Goal: Task Accomplishment & Management: Manage account settings

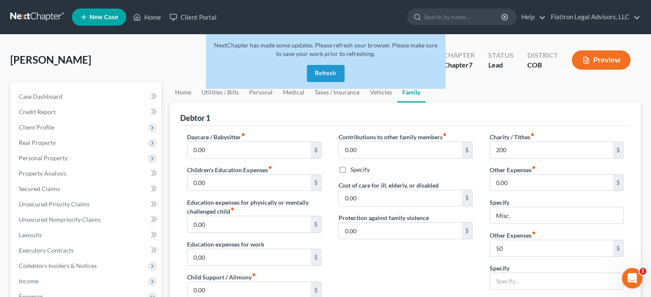
click at [318, 71] on button "Refresh" at bounding box center [326, 73] width 38 height 17
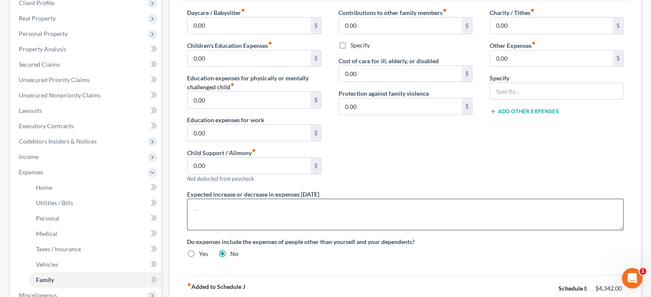
scroll to position [128, 0]
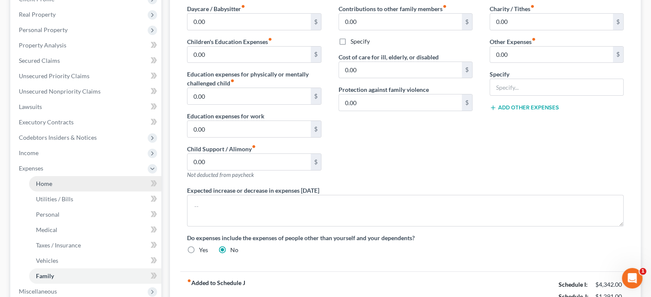
click at [81, 186] on link "Home" at bounding box center [95, 183] width 132 height 15
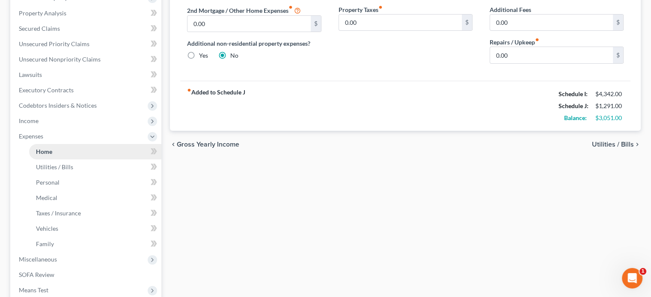
scroll to position [171, 0]
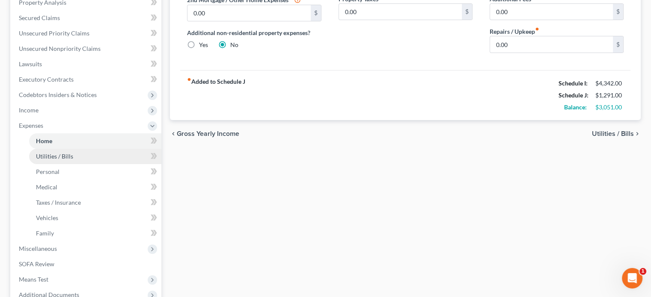
click at [61, 156] on span "Utilities / Bills" at bounding box center [54, 156] width 37 height 7
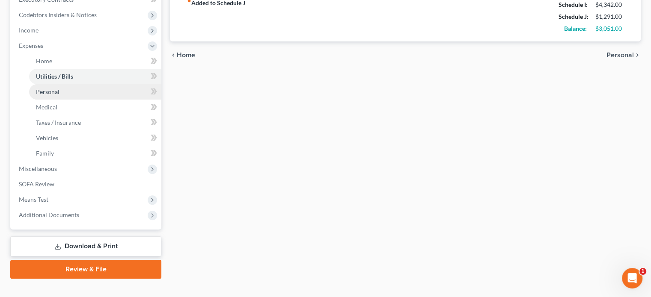
scroll to position [257, 0]
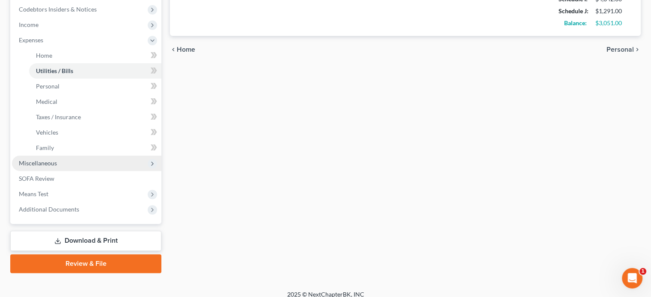
click at [81, 163] on span "Miscellaneous" at bounding box center [86, 163] width 149 height 15
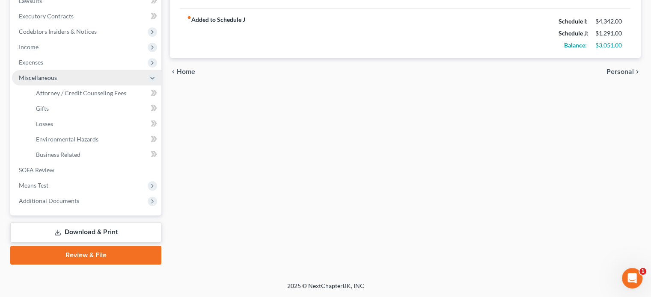
scroll to position [234, 0]
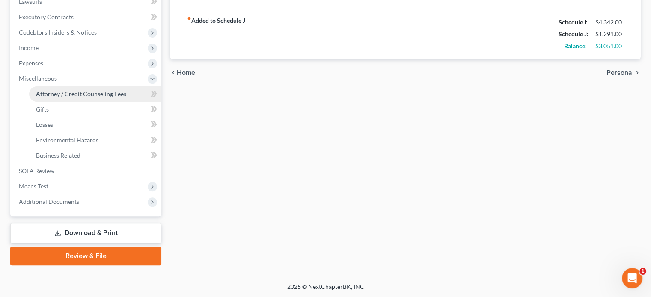
click at [101, 93] on span "Attorney / Credit Counseling Fees" at bounding box center [81, 93] width 90 height 7
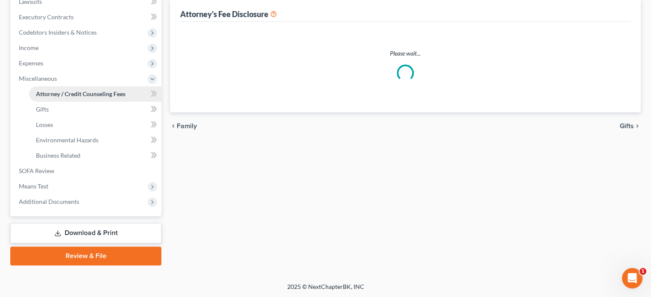
scroll to position [21, 0]
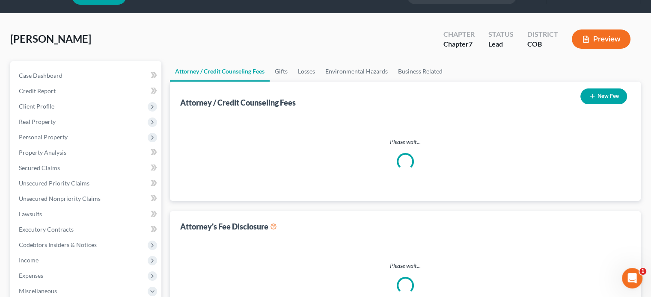
select select "0"
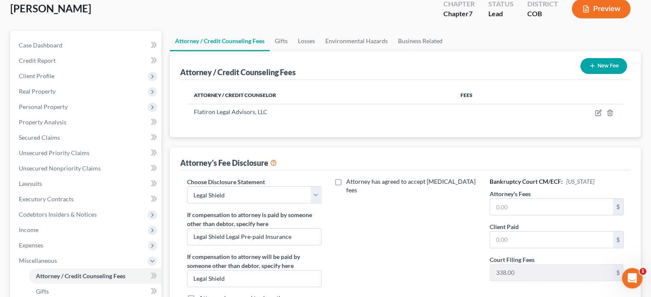
scroll to position [171, 0]
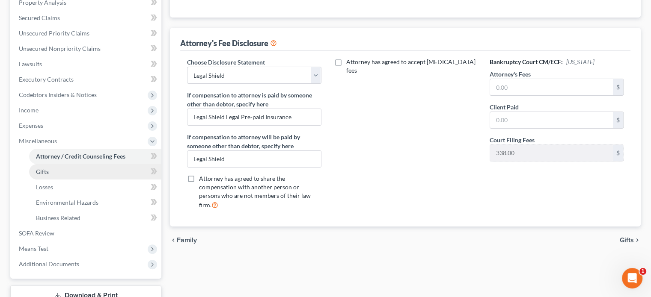
click at [60, 171] on link "Gifts" at bounding box center [95, 171] width 132 height 15
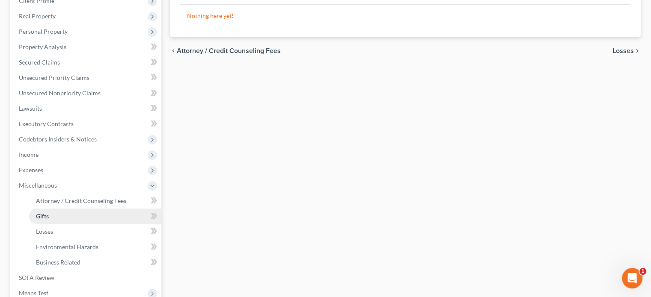
scroll to position [214, 0]
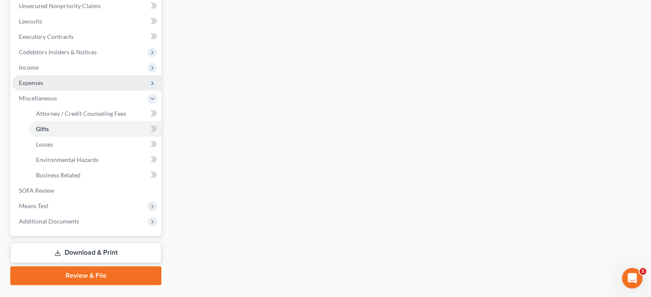
click at [68, 82] on span "Expenses" at bounding box center [86, 82] width 149 height 15
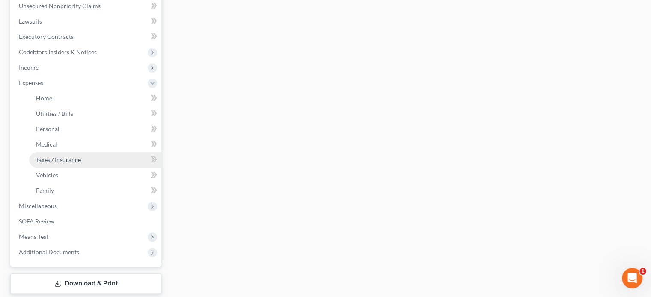
click at [80, 162] on span "Taxes / Insurance" at bounding box center [58, 159] width 45 height 7
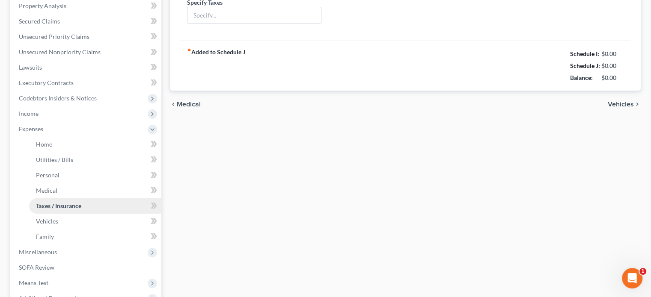
type input "0.00"
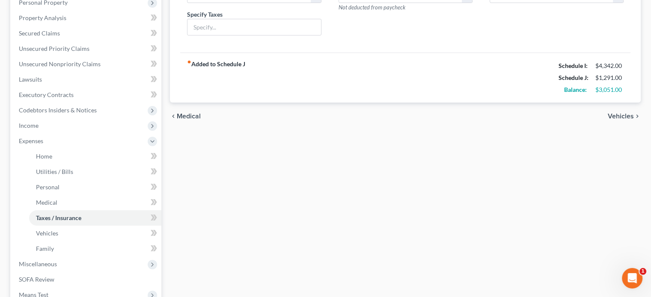
scroll to position [171, 0]
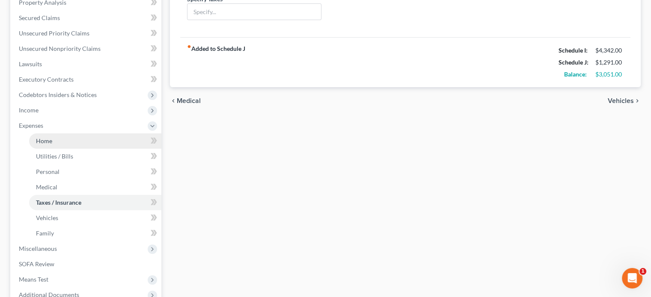
click at [70, 143] on link "Home" at bounding box center [95, 140] width 132 height 15
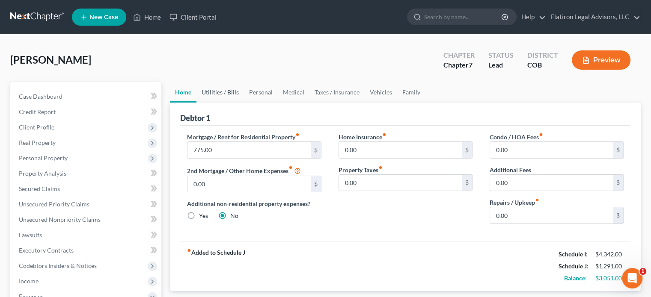
click at [228, 90] on link "Utilities / Bills" at bounding box center [219, 92] width 47 height 21
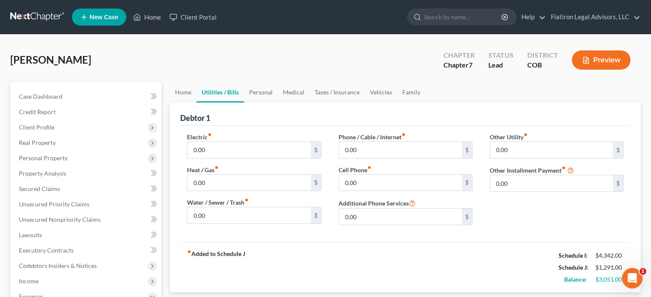
click at [608, 55] on button "Preview" at bounding box center [600, 59] width 59 height 19
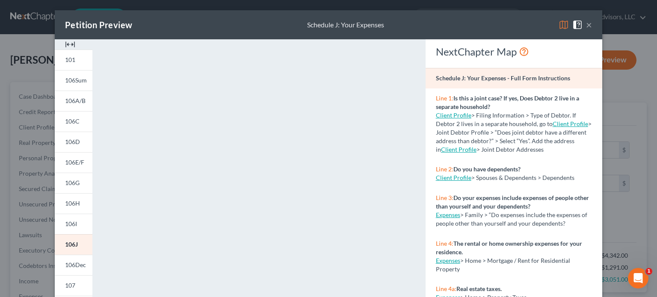
click at [586, 24] on button "×" at bounding box center [589, 25] width 6 height 10
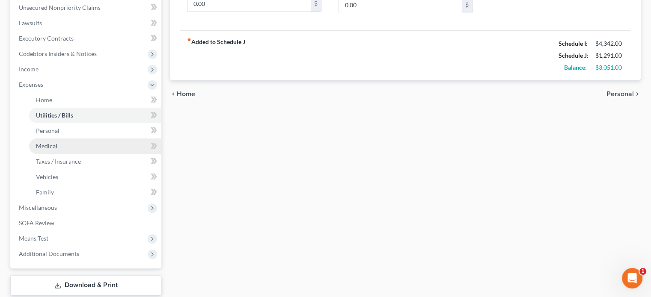
scroll to position [257, 0]
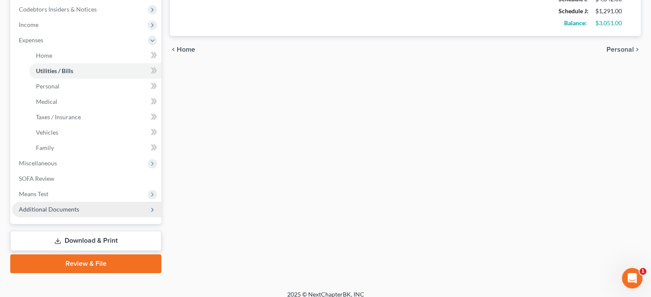
click at [84, 209] on span "Additional Documents" at bounding box center [86, 209] width 149 height 15
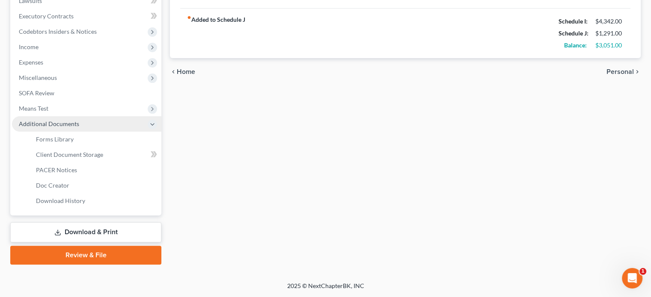
scroll to position [234, 0]
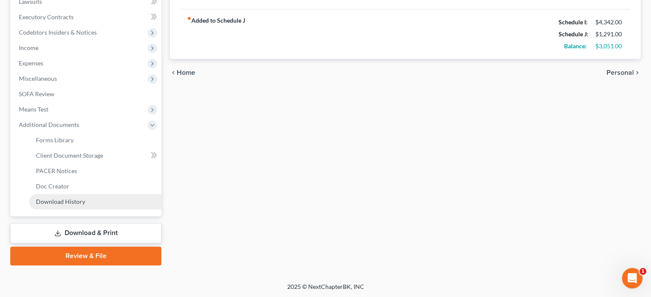
click at [99, 200] on link "Download History" at bounding box center [95, 201] width 132 height 15
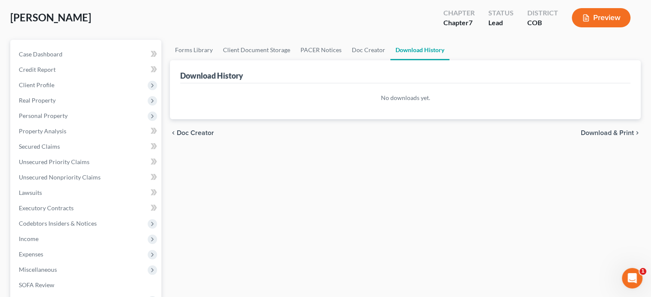
scroll to position [43, 0]
click at [68, 147] on link "Secured Claims" at bounding box center [86, 146] width 149 height 15
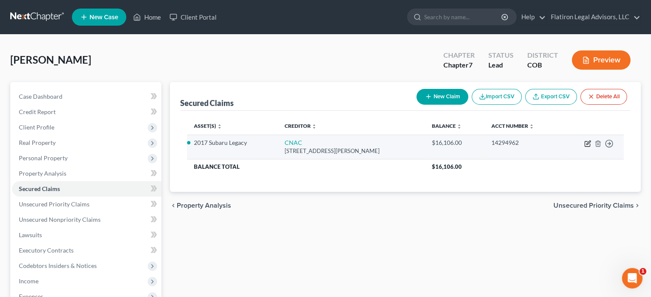
click at [587, 142] on icon "button" at bounding box center [586, 144] width 5 height 5
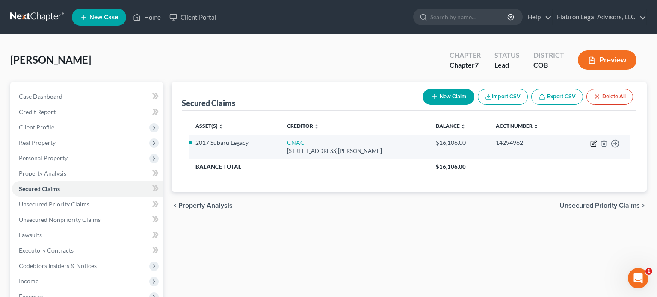
select select "15"
select select "8"
select select "4"
select select "0"
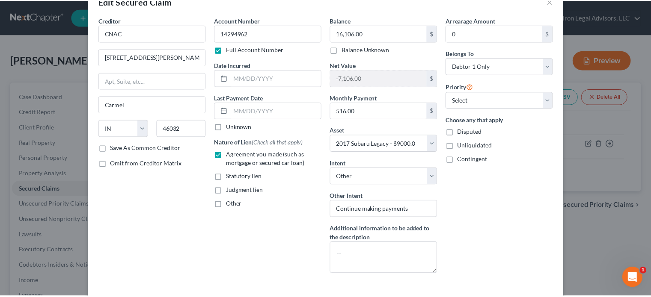
scroll to position [67, 0]
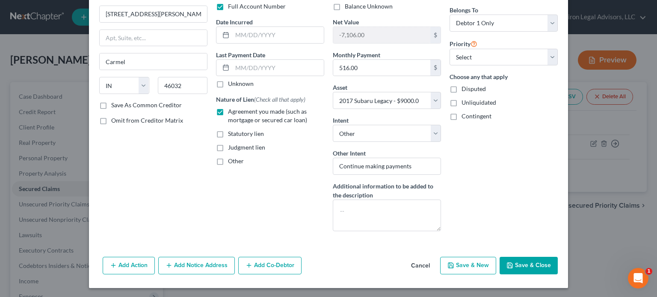
click at [516, 264] on button "Save & Close" at bounding box center [529, 266] width 58 height 18
select select "8"
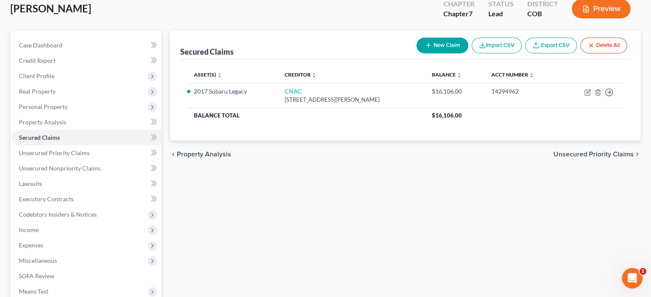
scroll to position [86, 0]
